Goal: Task Accomplishment & Management: Use online tool/utility

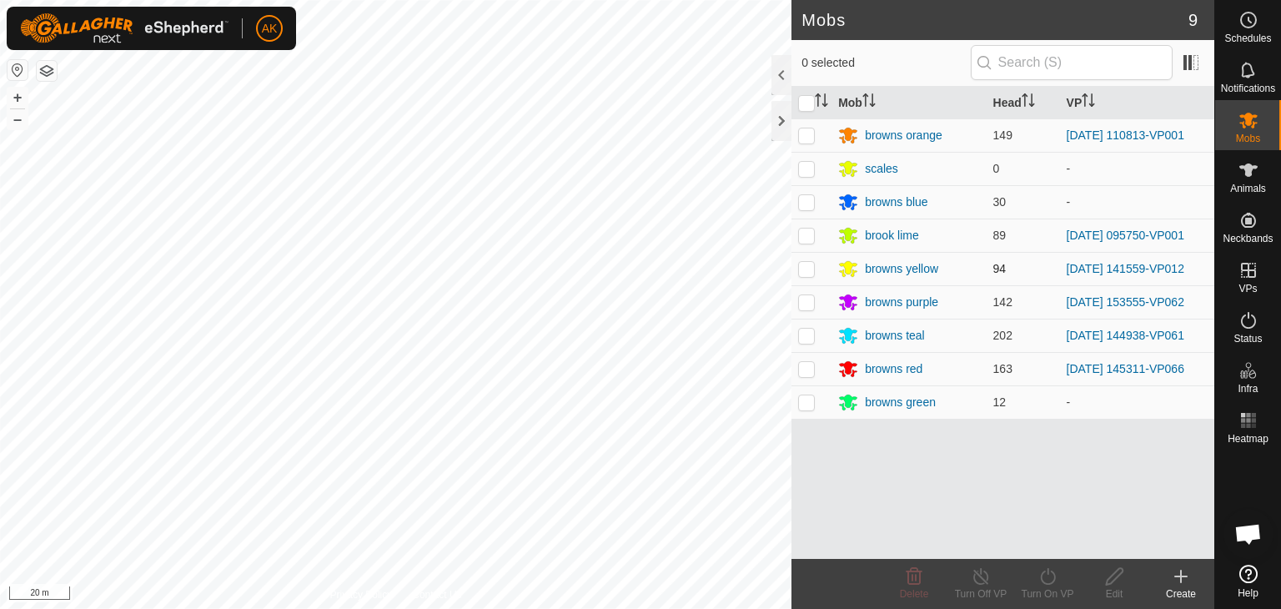
click at [805, 264] on p-checkbox at bounding box center [806, 268] width 17 height 13
checkbox input "true"
click at [1049, 573] on icon at bounding box center [1047, 576] width 21 height 20
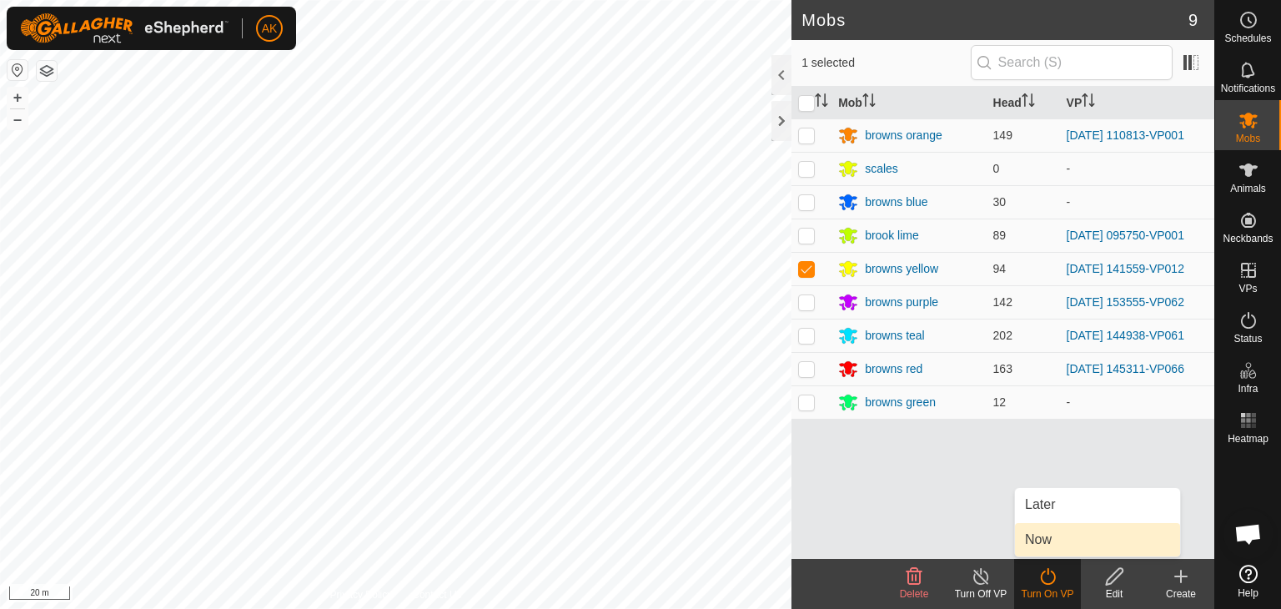
click at [1056, 544] on link "Now" at bounding box center [1097, 539] width 165 height 33
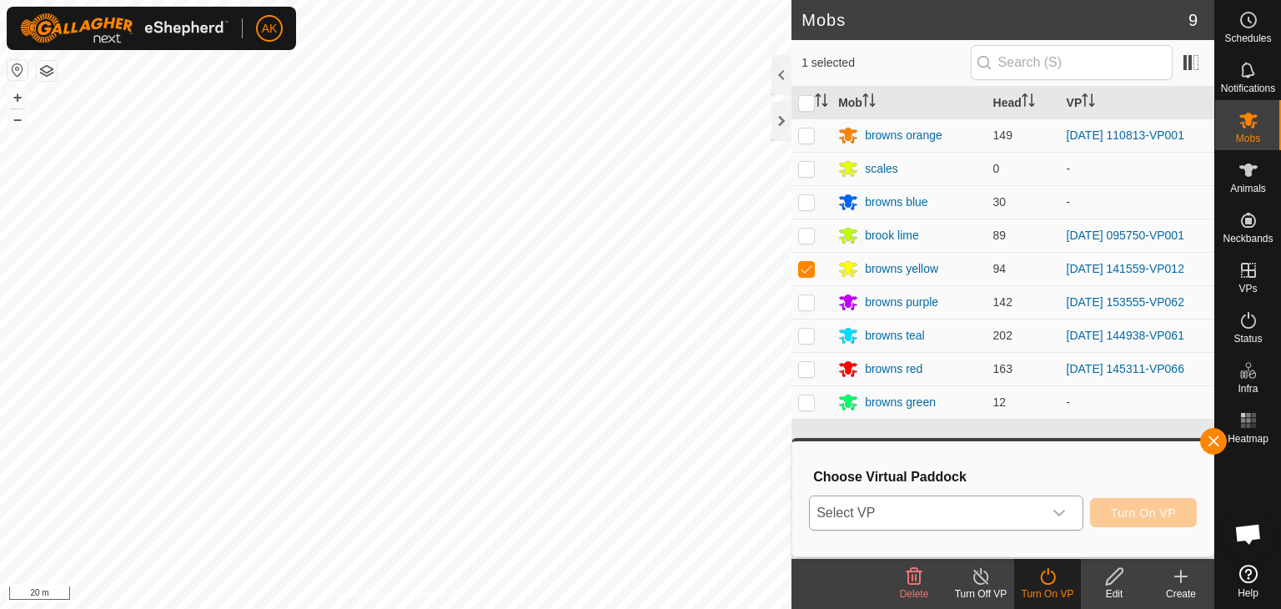
click at [1000, 503] on span "Select VP" at bounding box center [926, 512] width 233 height 33
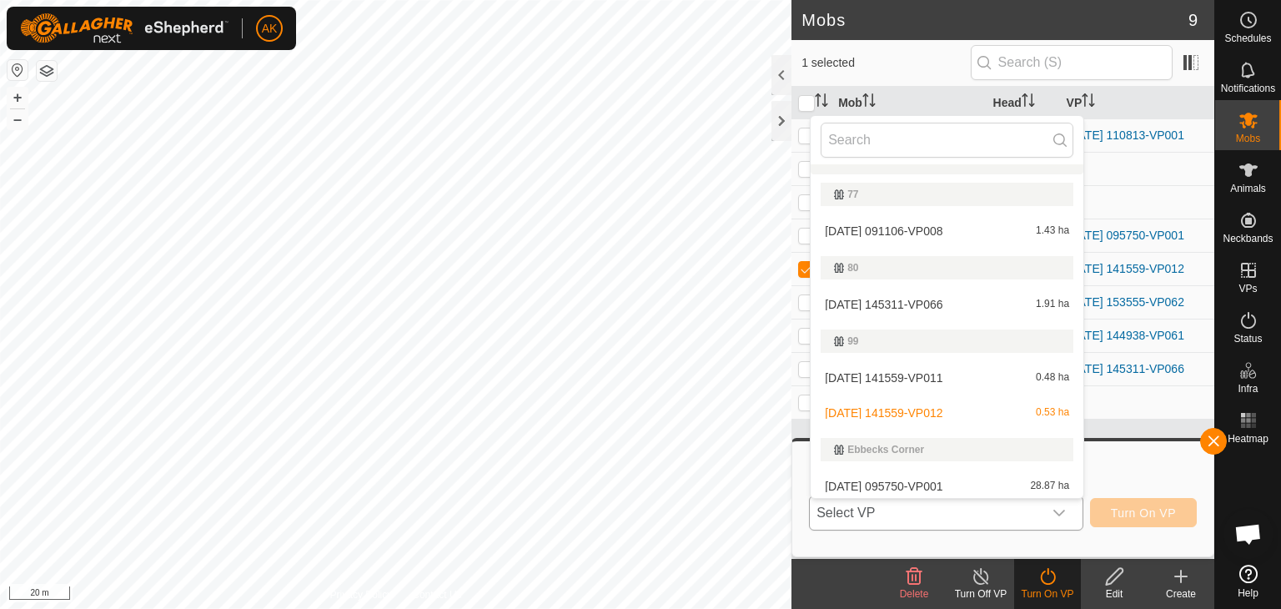
scroll to position [213, 0]
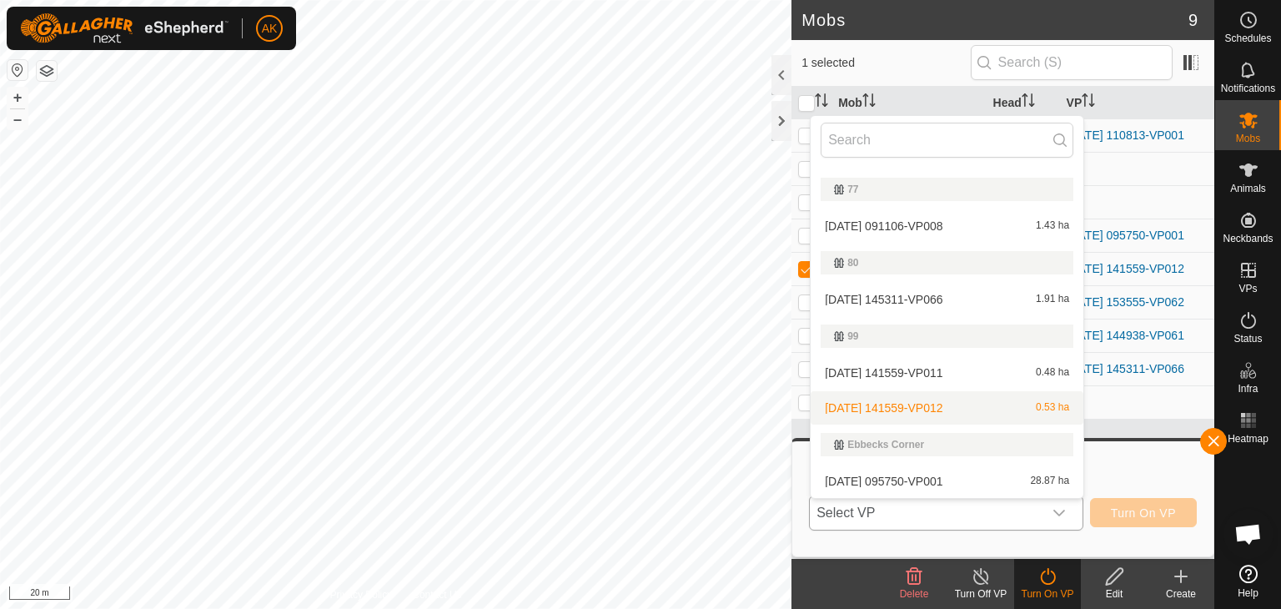
click at [914, 400] on li "[DATE] 141559-VP012 0.53 ha" at bounding box center [946, 407] width 273 height 33
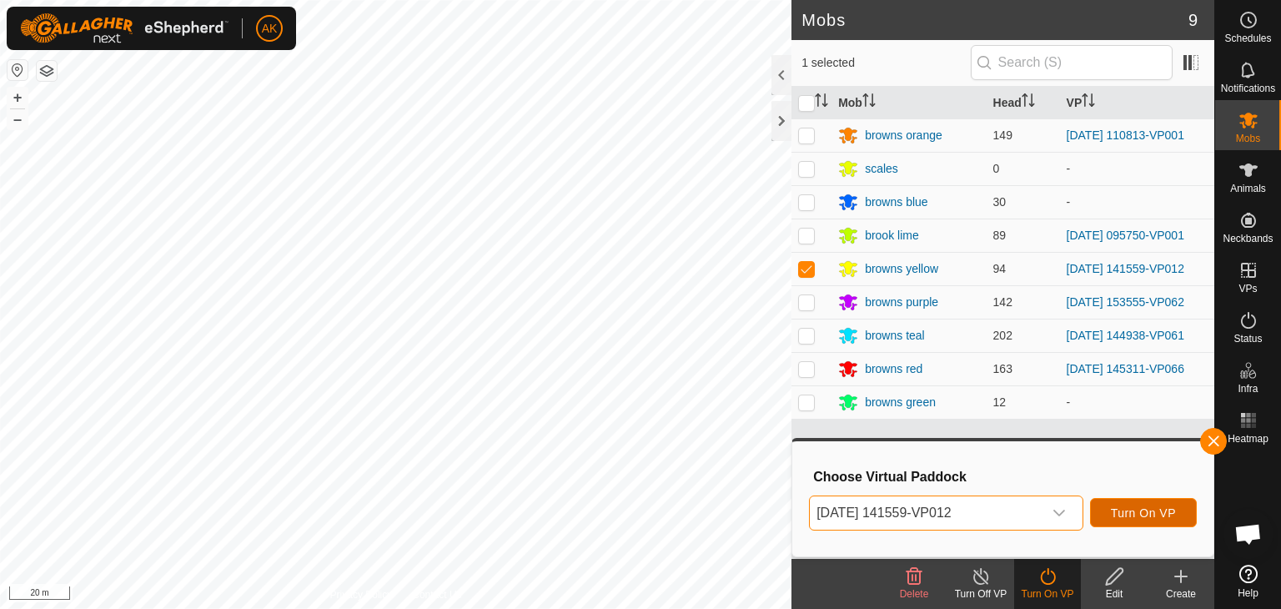
click at [1111, 511] on span "Turn On VP" at bounding box center [1142, 512] width 65 height 13
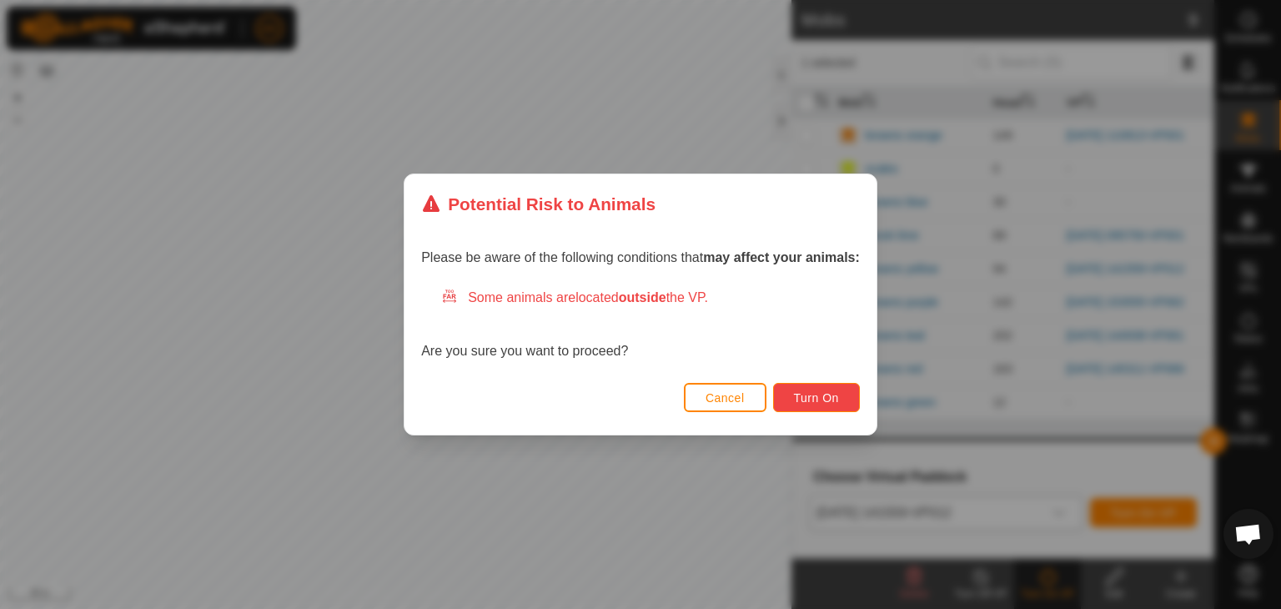
click at [814, 400] on span "Turn On" at bounding box center [816, 397] width 45 height 13
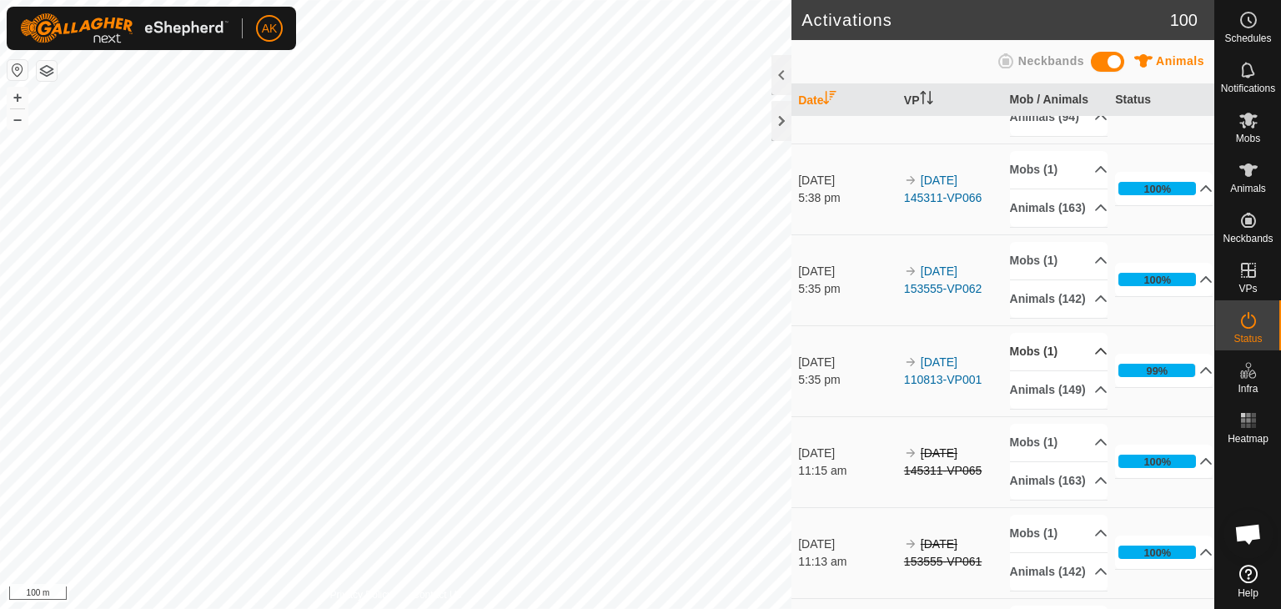
scroll to position [333, 0]
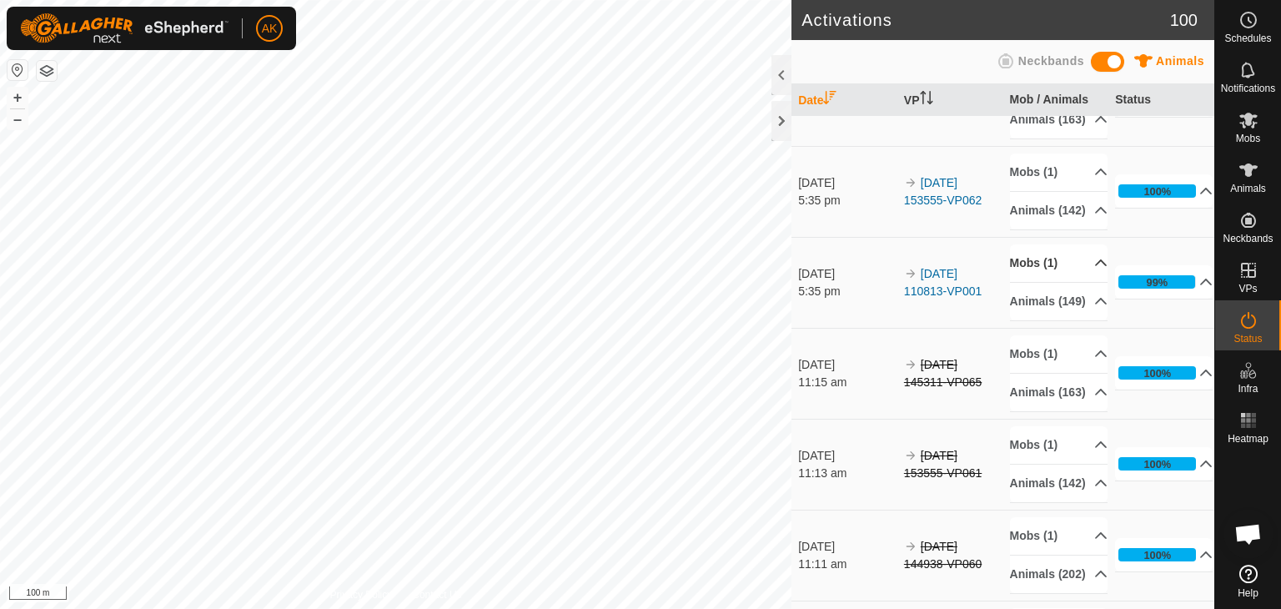
click at [1026, 282] on p-accordion-header "Mobs (1)" at bounding box center [1059, 263] width 98 height 38
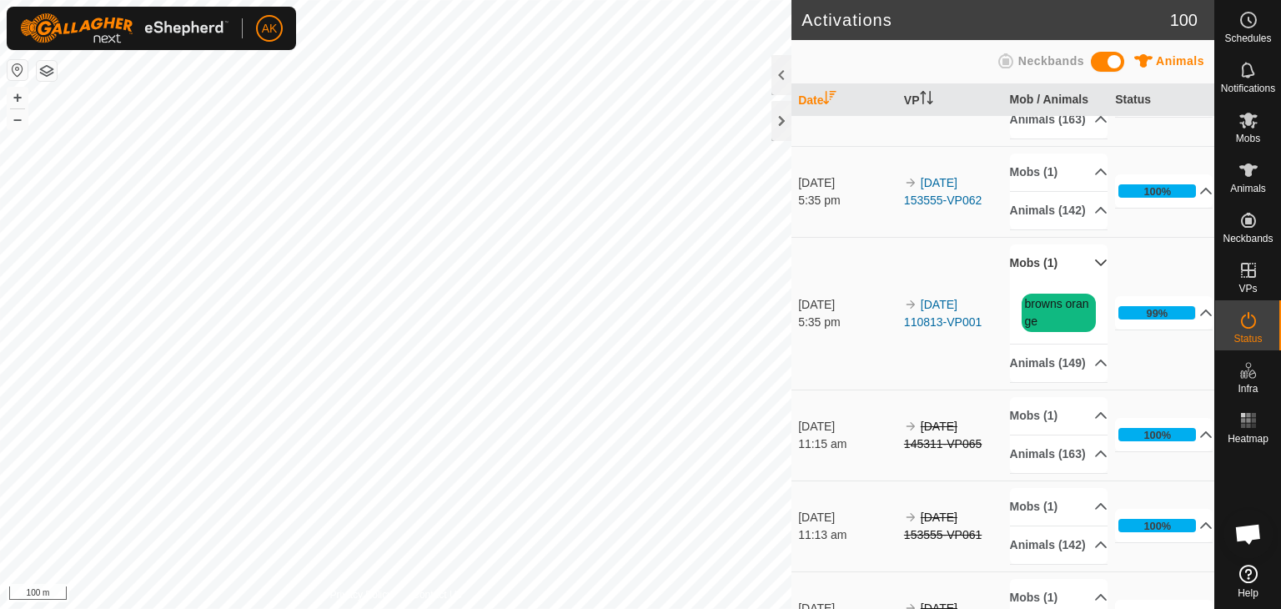
click at [1026, 282] on p-accordion-header "Mobs (1)" at bounding box center [1059, 263] width 98 height 38
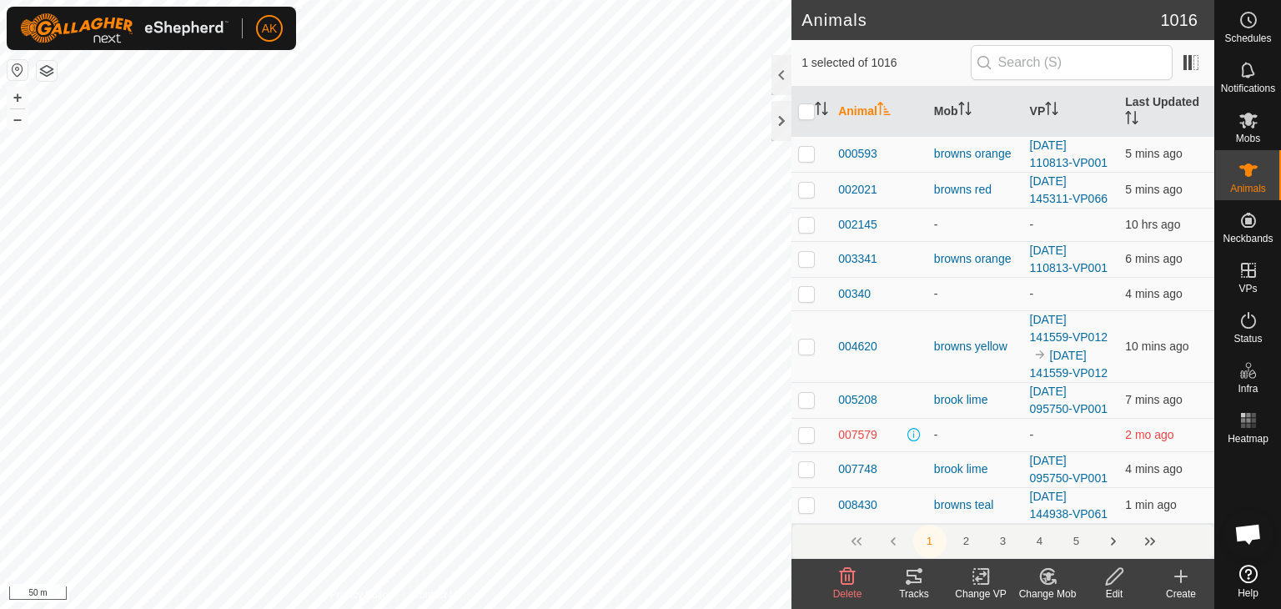
click at [842, 564] on div "Delete" at bounding box center [847, 584] width 67 height 50
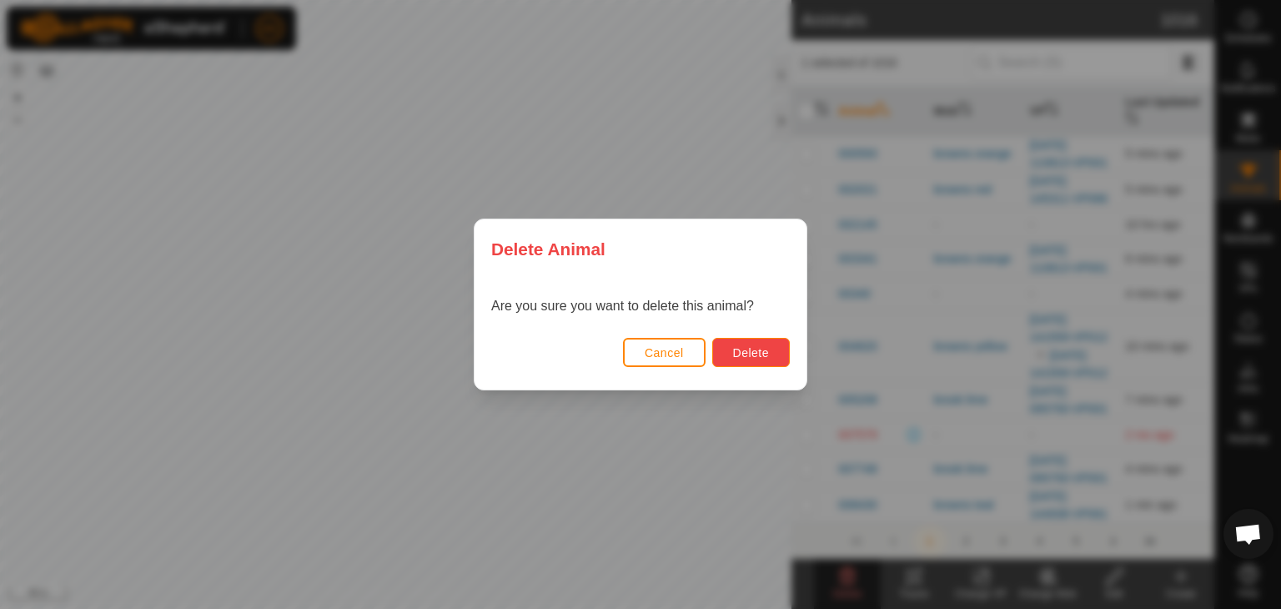
click at [759, 355] on span "Delete" at bounding box center [751, 352] width 36 height 13
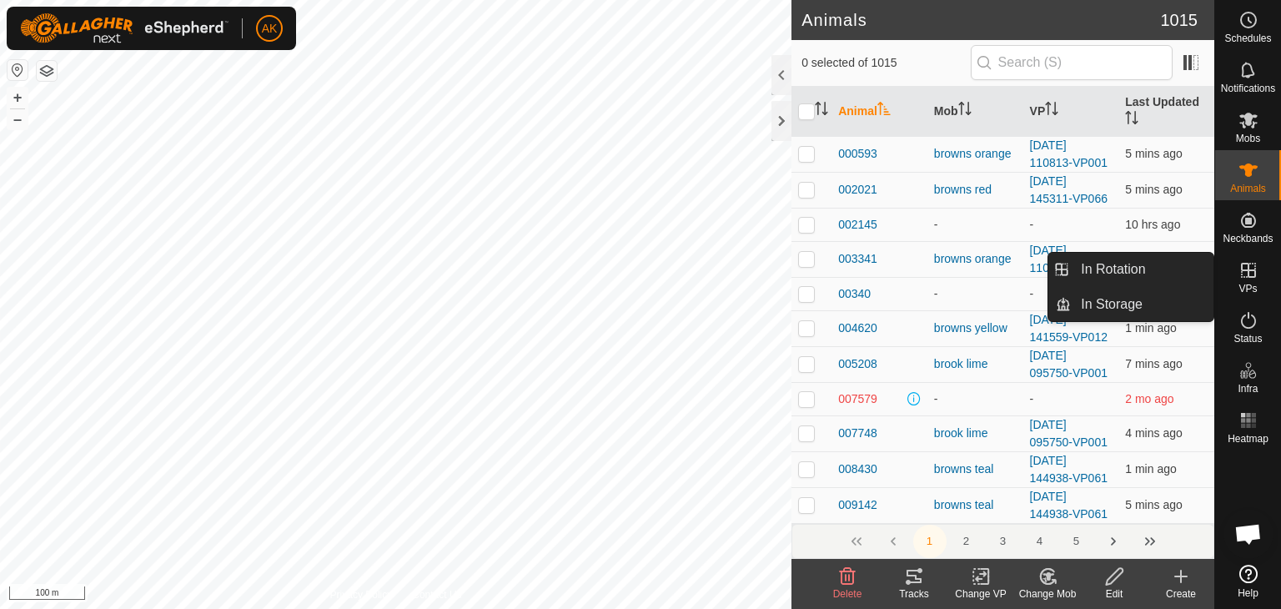
click at [1247, 274] on icon at bounding box center [1248, 270] width 15 height 15
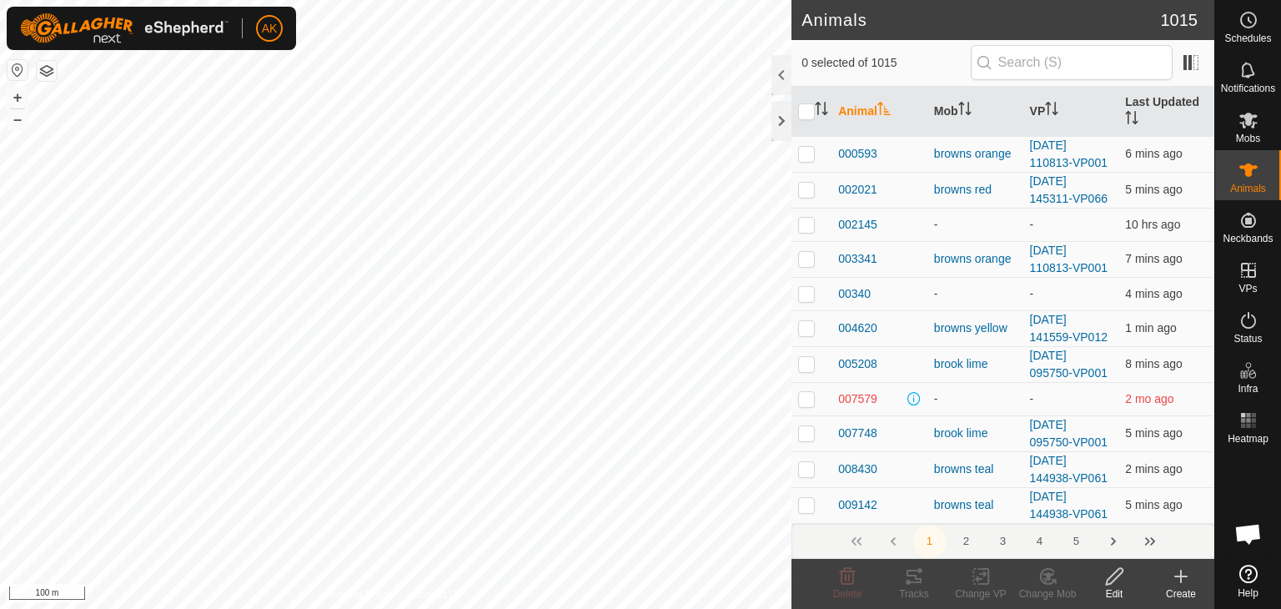
click at [52, 77] on button "button" at bounding box center [47, 71] width 20 height 20
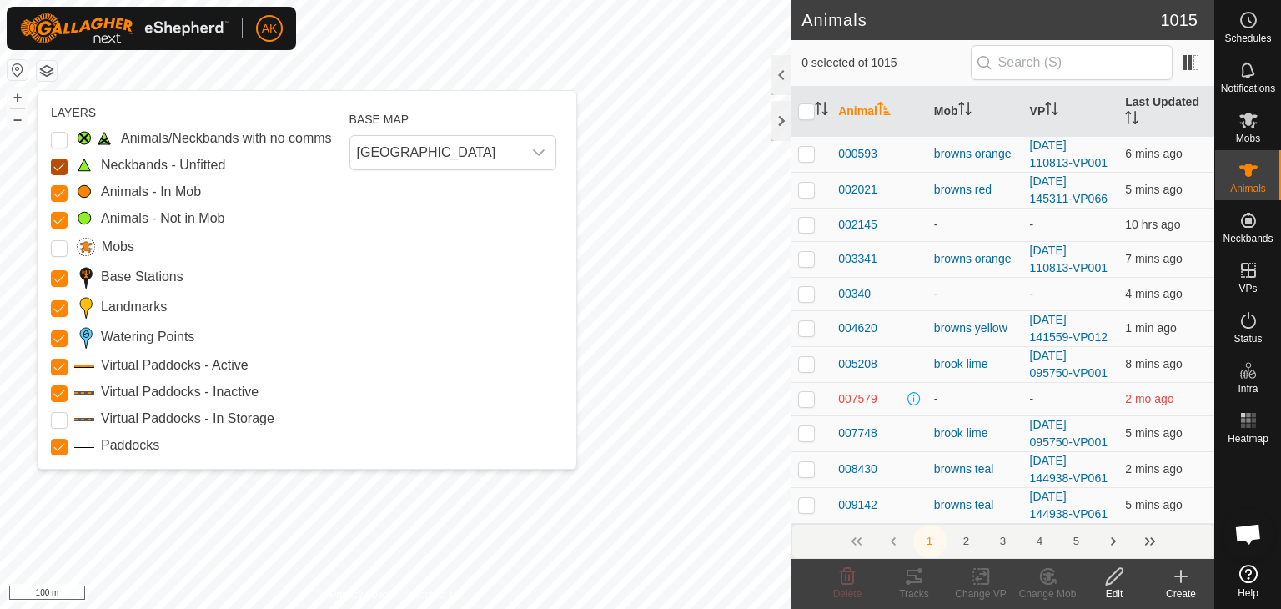
click at [60, 169] on Unfitted "Neckbands - Unfitted" at bounding box center [59, 166] width 17 height 17
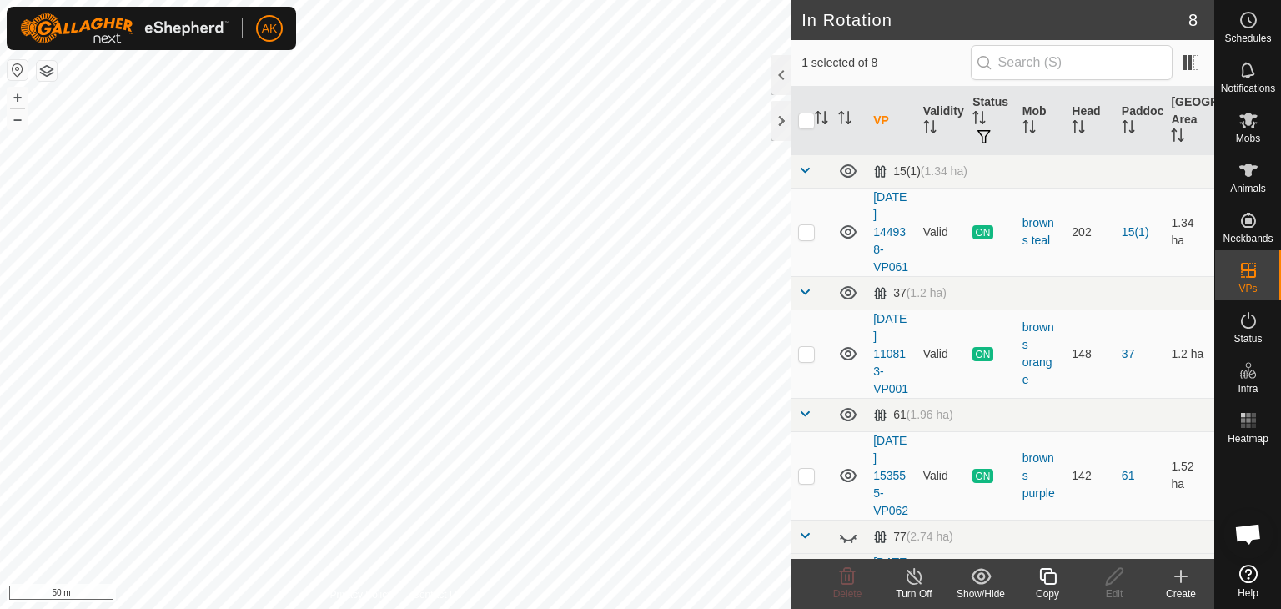
click at [904, 572] on icon at bounding box center [914, 576] width 21 height 20
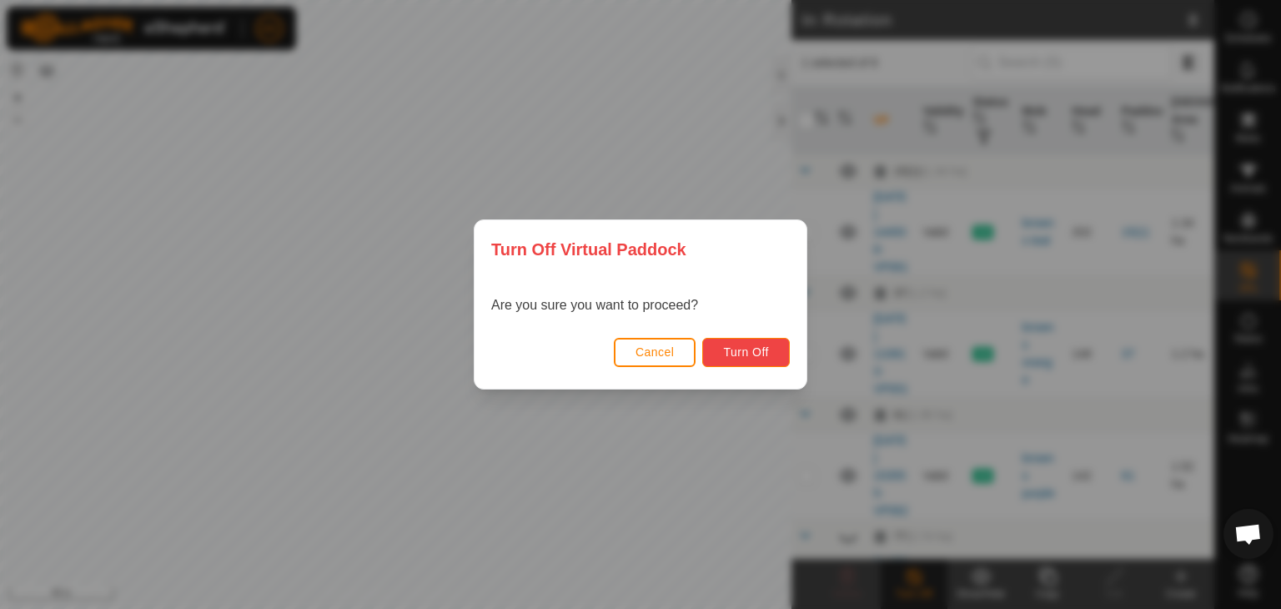
click at [722, 344] on button "Turn Off" at bounding box center [746, 352] width 88 height 29
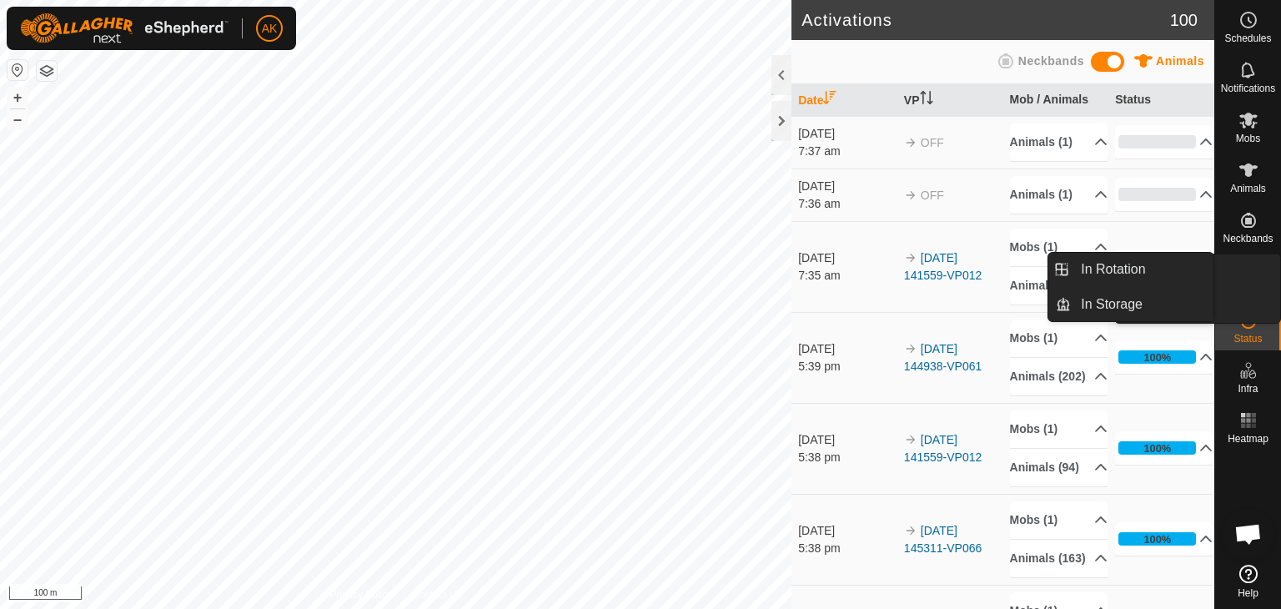
click at [1244, 321] on icon at bounding box center [1248, 320] width 20 height 20
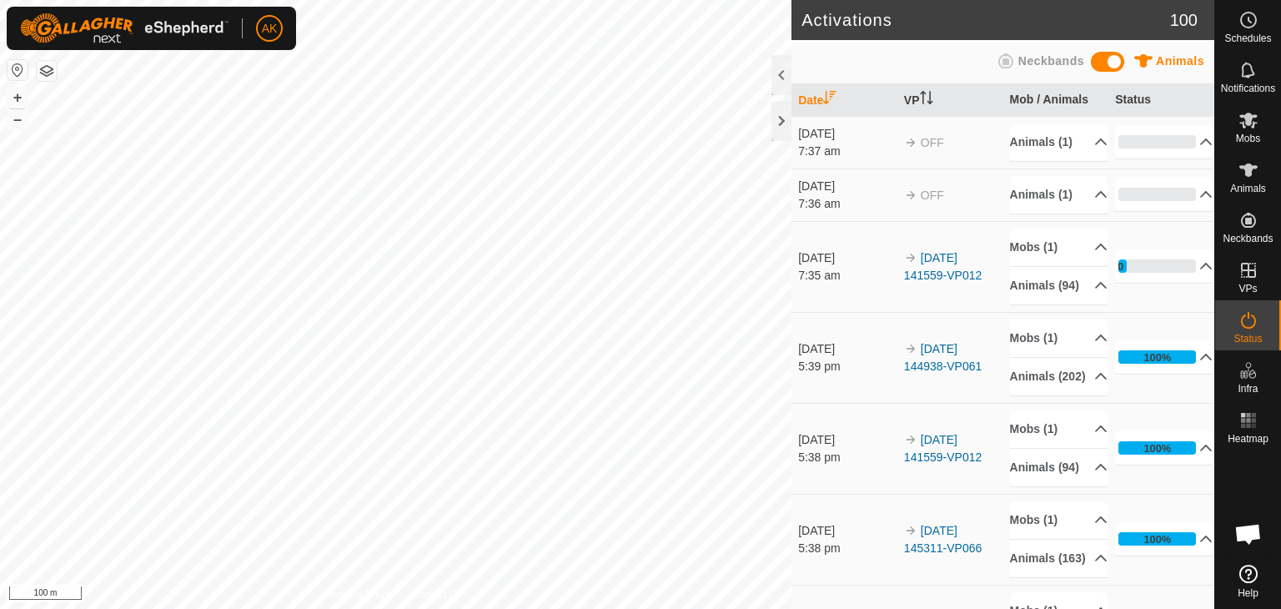
click at [1244, 321] on icon at bounding box center [1248, 320] width 20 height 20
